Goal: Find contact information: Obtain details needed to contact an individual or organization

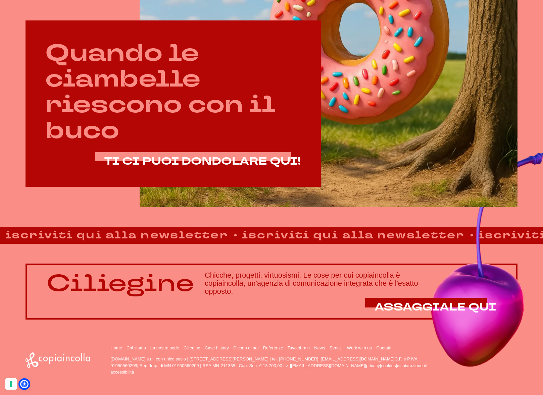
scroll to position [364, 0]
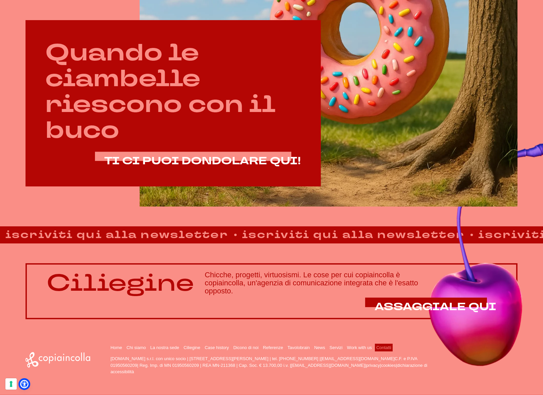
click at [391, 349] on link "Contatti" at bounding box center [383, 347] width 15 height 5
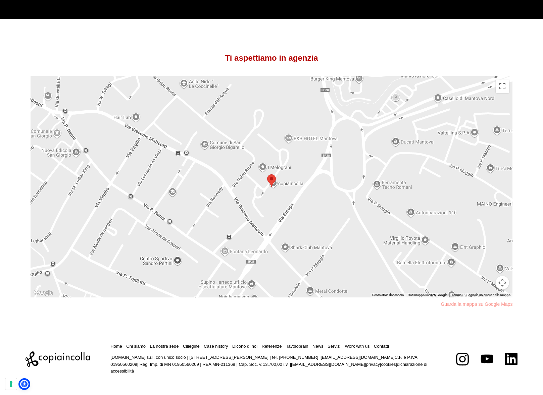
scroll to position [496, 0]
click at [503, 283] on button "Controlli di visualizzazione della mappa" at bounding box center [501, 282] width 13 height 13
click at [500, 92] on button "Attiva/disattiva vista schermo intero" at bounding box center [501, 85] width 13 height 13
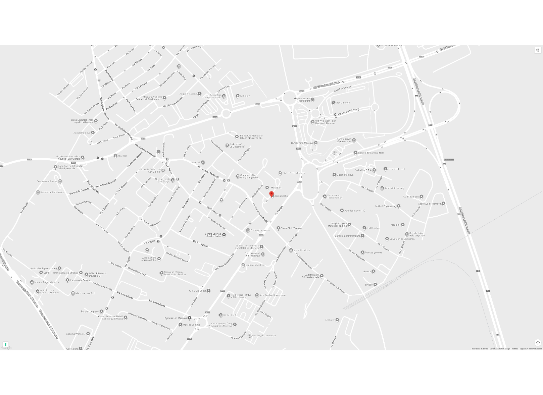
scroll to position [0, 0]
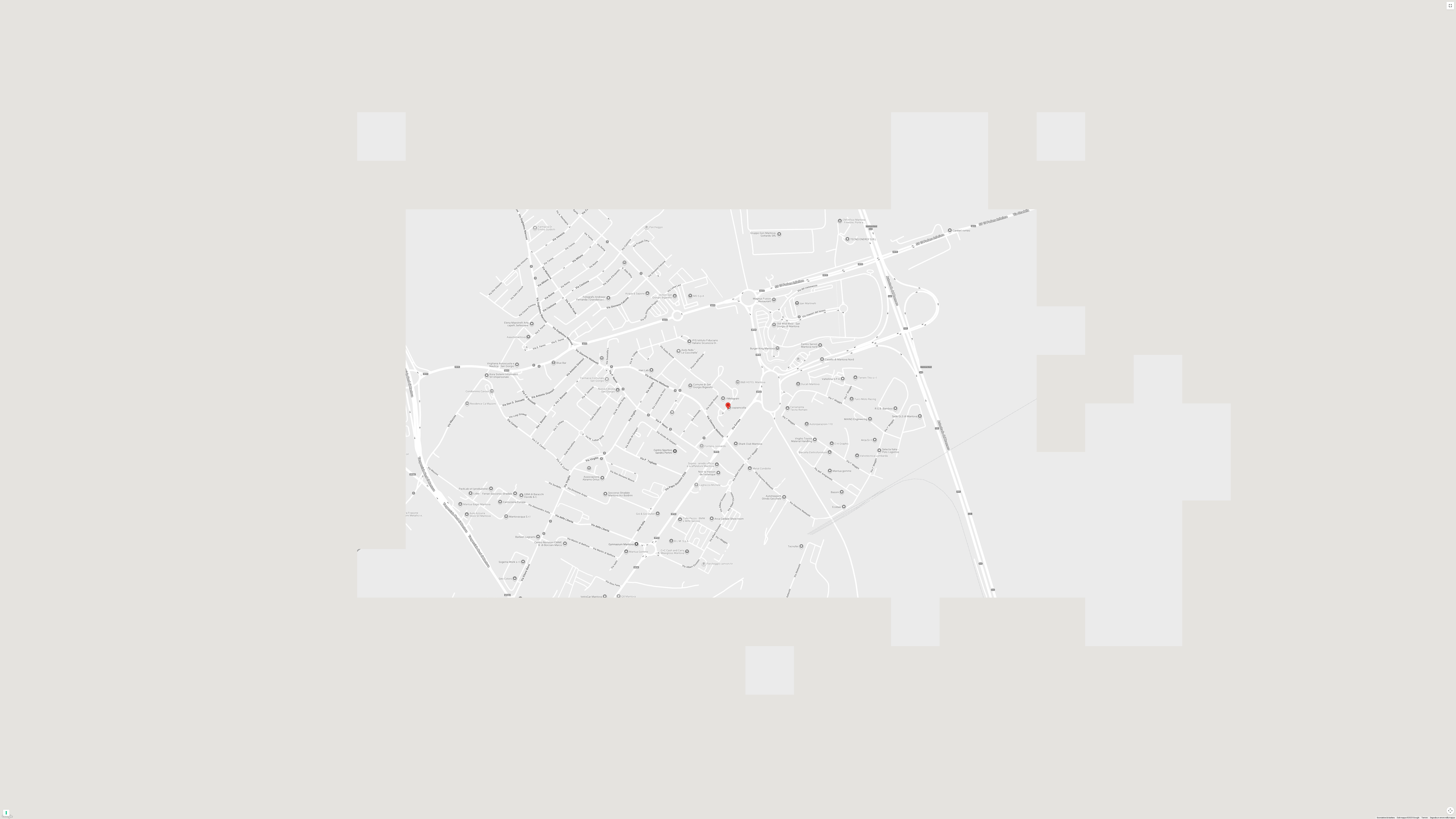
click at [306, 2] on button "Attiva/disattiva vista schermo intero" at bounding box center [1450, 5] width 7 height 7
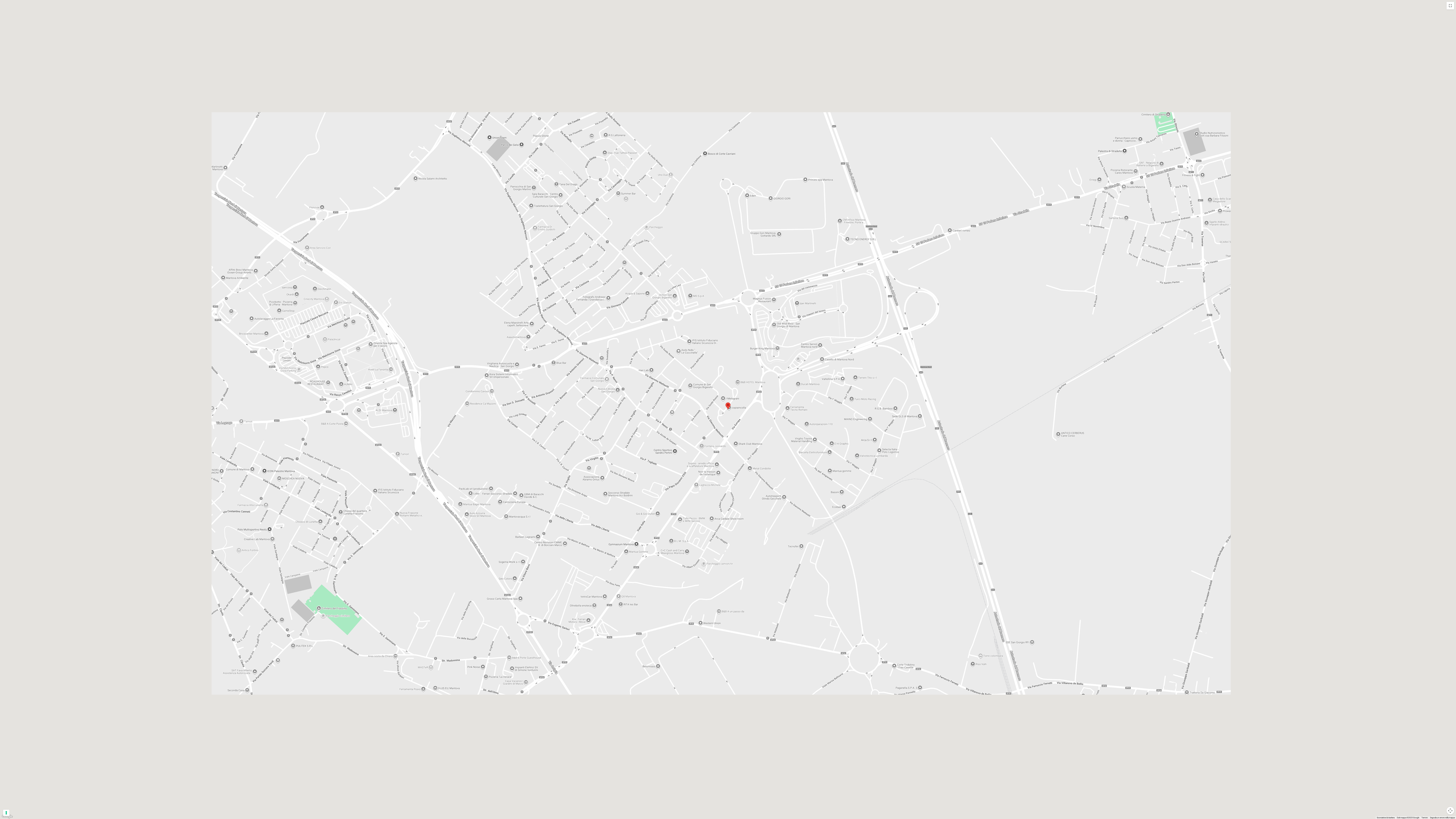
click at [306, 58] on div at bounding box center [728, 409] width 1456 height 819
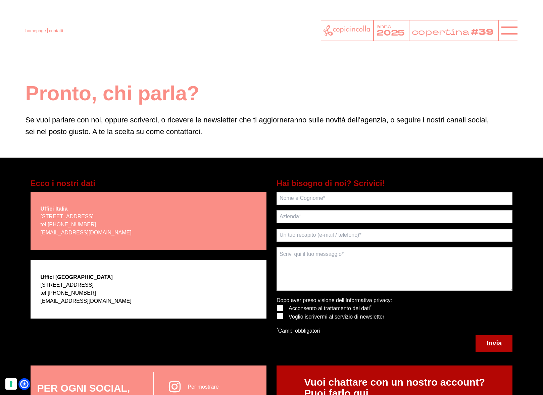
drag, startPoint x: 2132, startPoint y: 271, endPoint x: 190, endPoint y: 89, distance: 1950.9
click at [190, 89] on h1 "Pronto, chi parla?" at bounding box center [271, 92] width 492 height 25
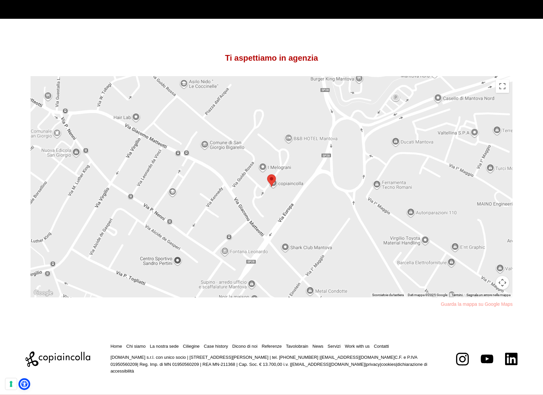
scroll to position [496, 0]
click at [492, 306] on link "Guarda la mappa su Google Maps" at bounding box center [476, 304] width 72 height 7
